Goal: Task Accomplishment & Management: Complete application form

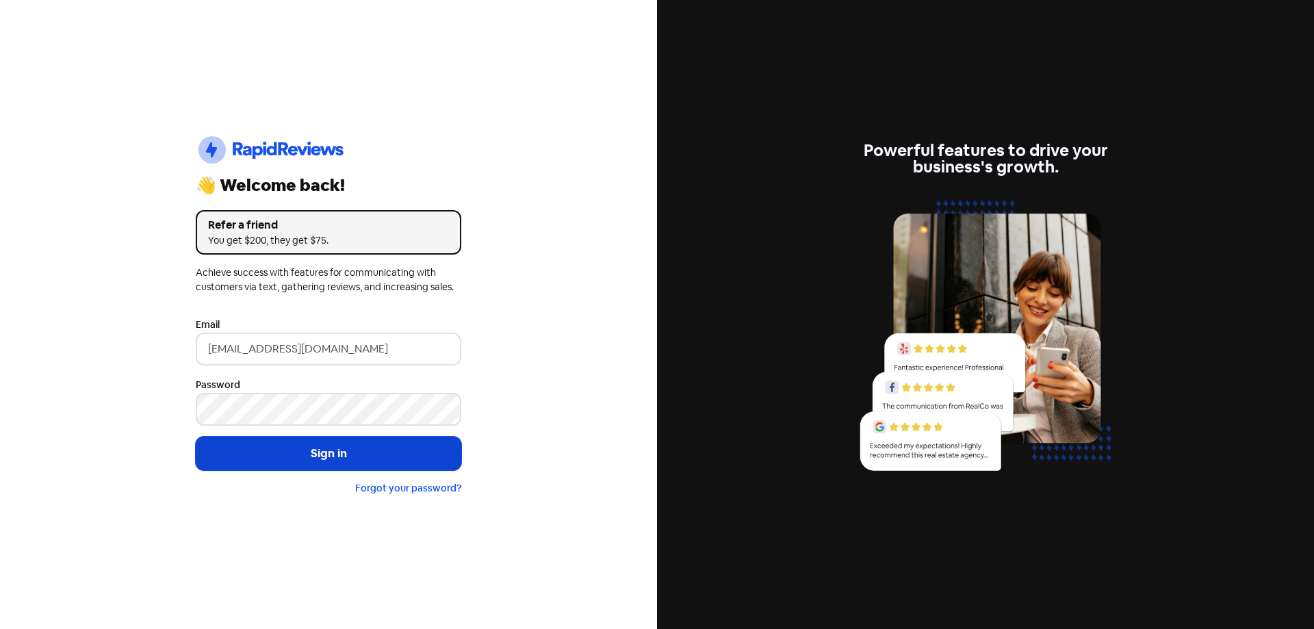
click at [359, 458] on button "Sign in" at bounding box center [329, 454] width 266 height 34
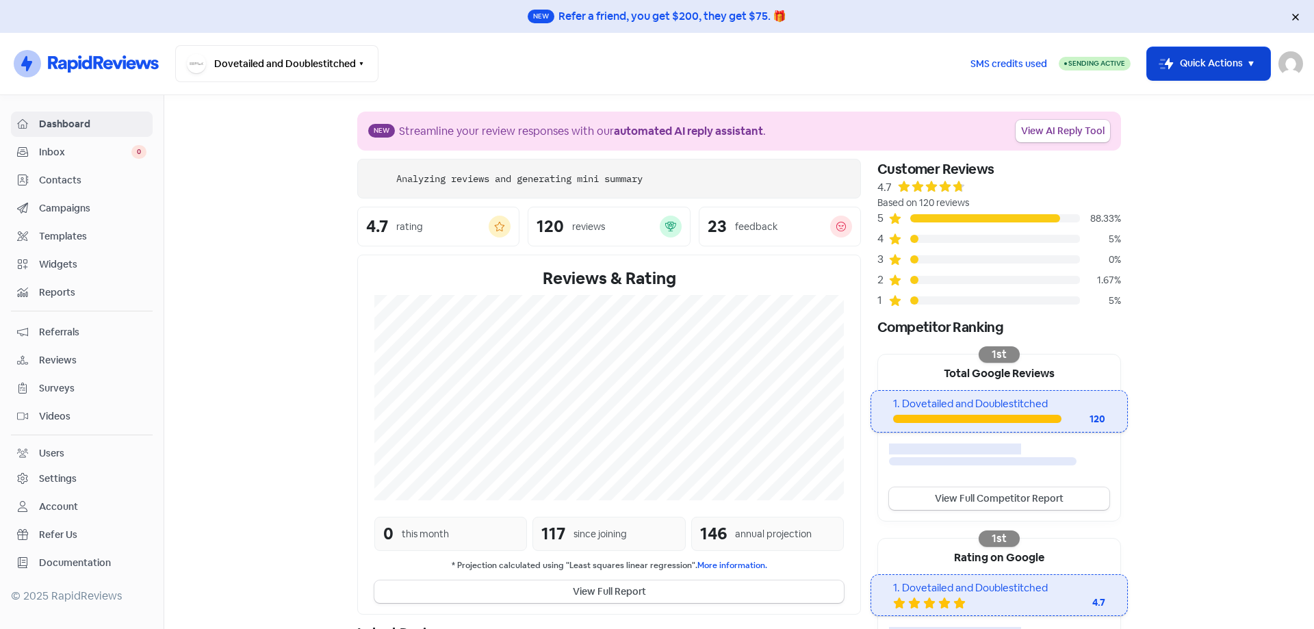
click at [1261, 54] on button "Icon For Thunder-move Quick Actions" at bounding box center [1208, 63] width 123 height 33
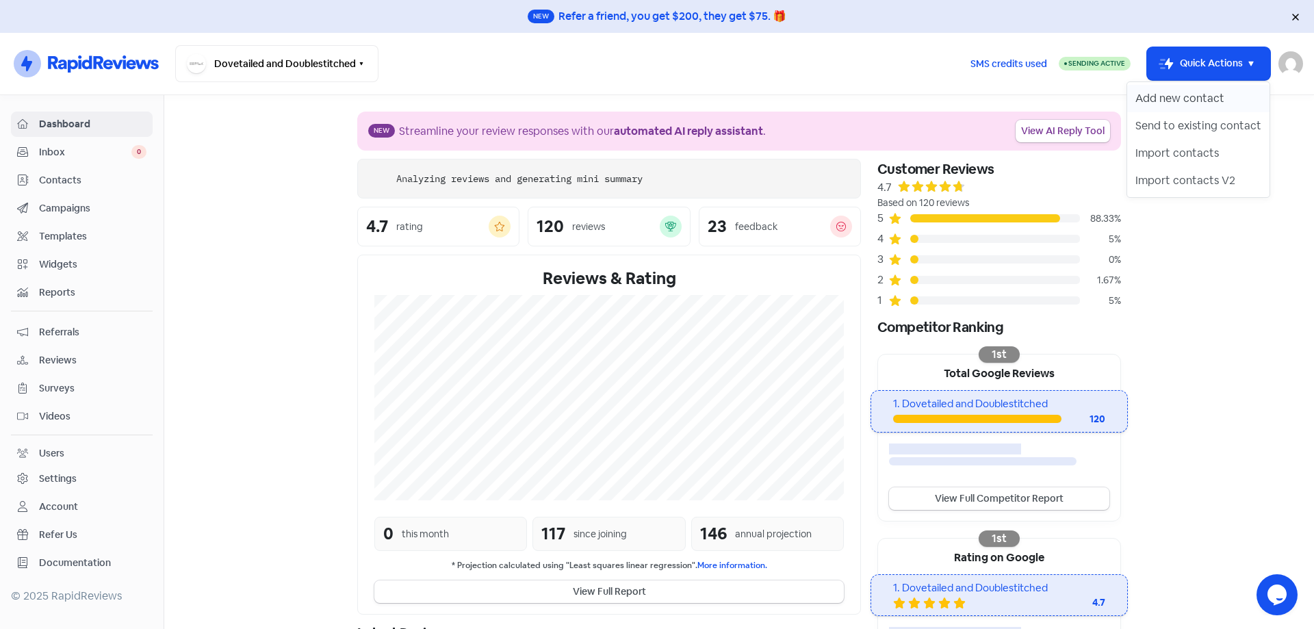
click at [1205, 92] on button "Add new contact" at bounding box center [1198, 98] width 142 height 27
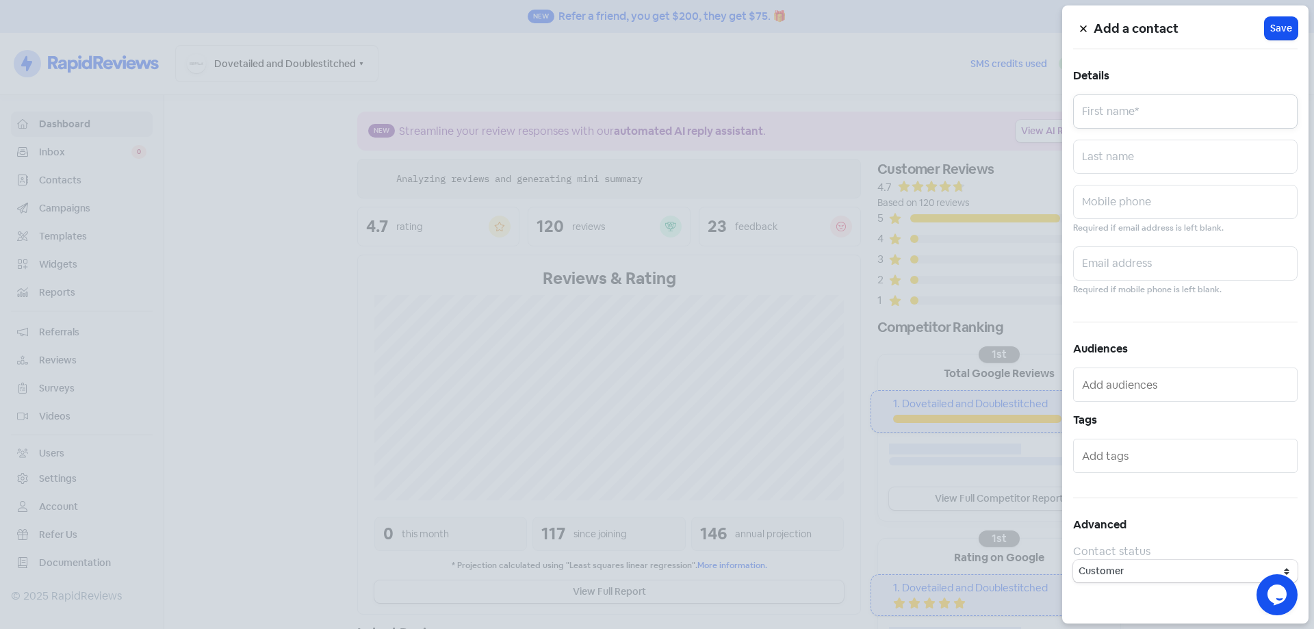
click at [1176, 125] on input "text" at bounding box center [1185, 111] width 224 height 34
paste input "[PERSON_NAME]"
type input "[PERSON_NAME]"
click at [1171, 205] on input "text" at bounding box center [1185, 202] width 224 height 34
paste input "0400848504"
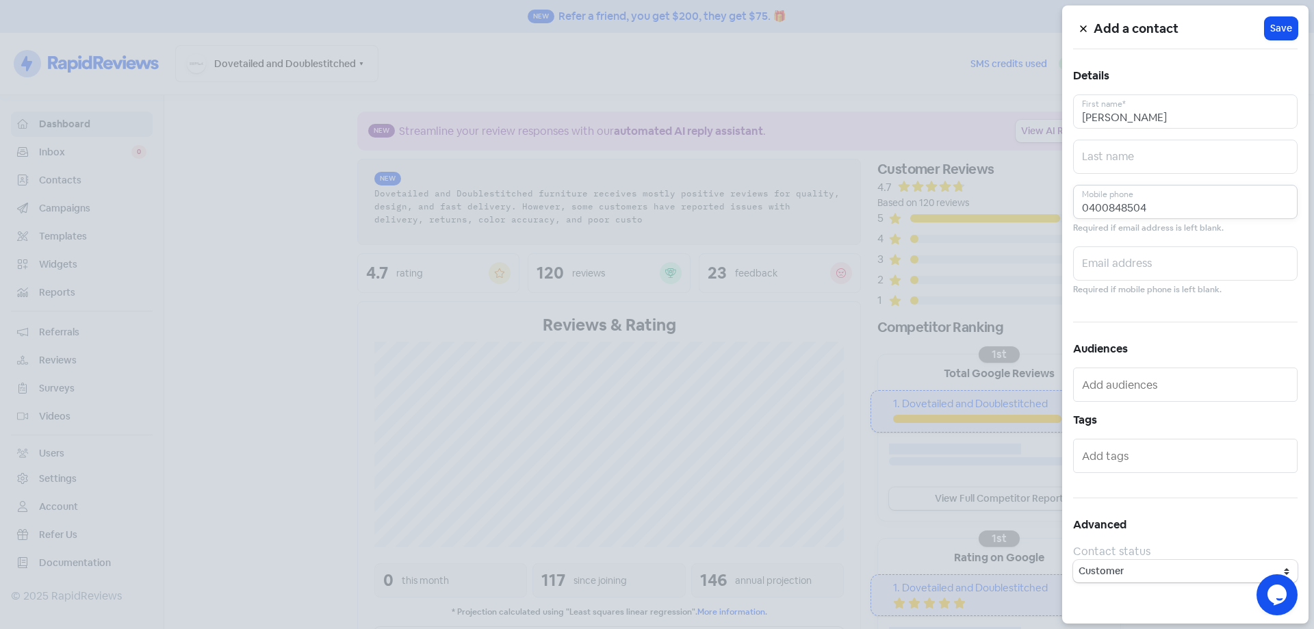
type input "0400848504"
click at [1158, 279] on div "Email address Required if mobile phone is left blank." at bounding box center [1185, 271] width 224 height 51
click at [1159, 273] on input "text" at bounding box center [1185, 263] width 224 height 34
paste input "[EMAIL_ADDRESS][DOMAIN_NAME]"
type input "[EMAIL_ADDRESS][DOMAIN_NAME]"
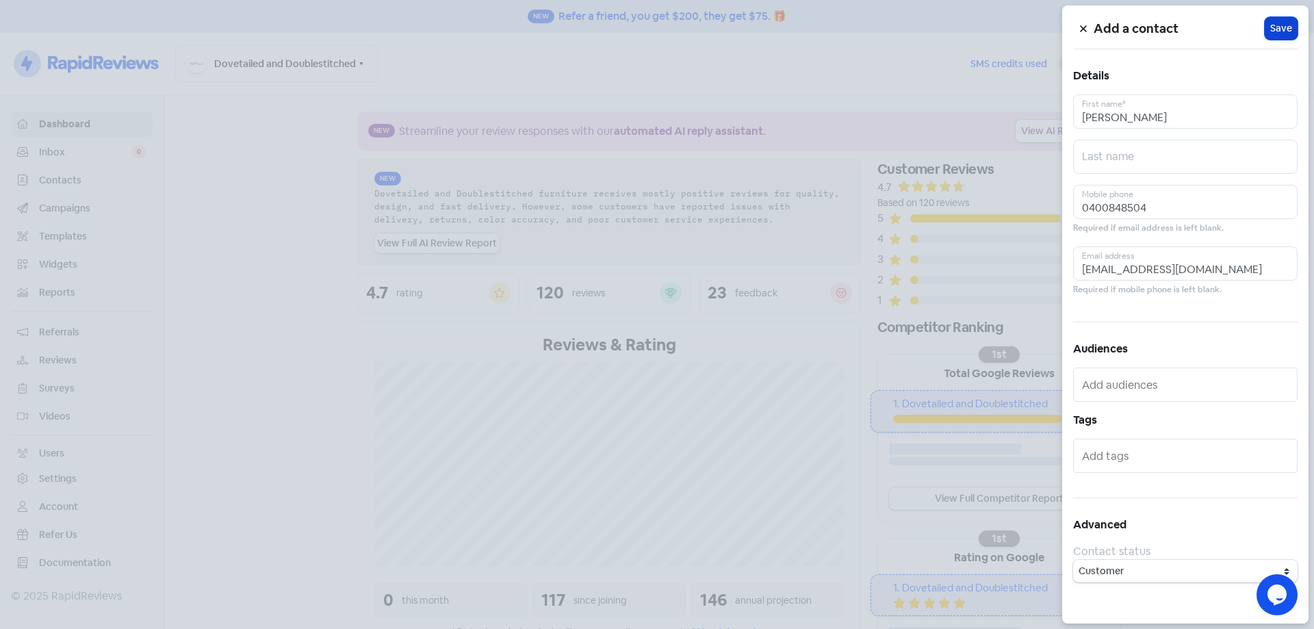
click at [1287, 35] on span "Save" at bounding box center [1281, 28] width 22 height 14
